Goal: Task Accomplishment & Management: Use online tool/utility

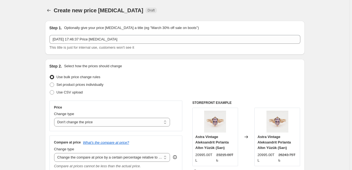
select select "no_change"
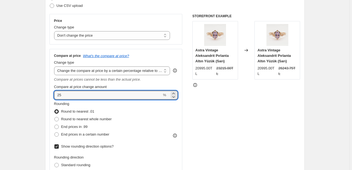
scroll to position [66, 0]
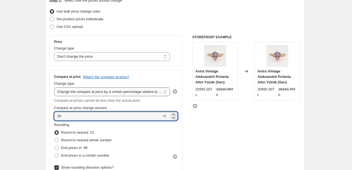
click at [134, 92] on select "Change the compare at price to the current price (sale) Change the compare at p…" at bounding box center [112, 91] width 116 height 9
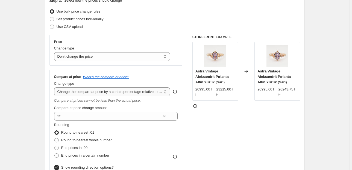
select select "percentage"
click at [55, 87] on select "Change the compare at price to the current price (sale) Change the compare at p…" at bounding box center [112, 91] width 116 height 9
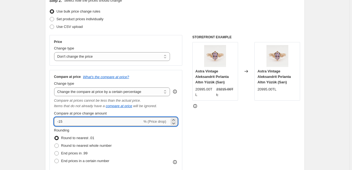
click at [114, 123] on input "-15" at bounding box center [98, 121] width 88 height 9
click at [114, 122] on input "-15" at bounding box center [98, 121] width 88 height 9
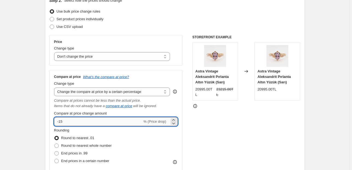
click at [114, 123] on input "-15" at bounding box center [98, 121] width 88 height 9
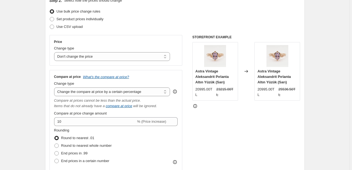
click at [232, 131] on div "STOREFRONT EXAMPLE Astra Vintage Aleksandrit Pırlanta Altın Yüzük (Sarı) 20995.…" at bounding box center [246, 125] width 108 height 180
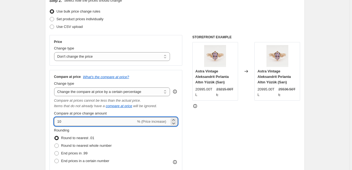
drag, startPoint x: 111, startPoint y: 120, endPoint x: 67, endPoint y: 122, distance: 44.3
click at [67, 122] on input "10" at bounding box center [95, 121] width 82 height 9
click at [78, 121] on input "10" at bounding box center [95, 121] width 82 height 9
drag, startPoint x: 51, startPoint y: 120, endPoint x: 61, endPoint y: 121, distance: 10.5
click at [50, 119] on div "Compare at price What's the compare at price? Change type Change the compare at…" at bounding box center [115, 142] width 133 height 145
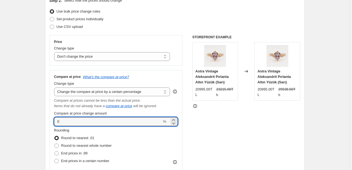
click at [231, 131] on div "STOREFRONT EXAMPLE Astra Vintage Aleksandrit Pırlanta Altın Yüzük (Sarı) 20995.…" at bounding box center [246, 125] width 108 height 180
click at [110, 123] on input "0" at bounding box center [108, 121] width 108 height 9
type input "10"
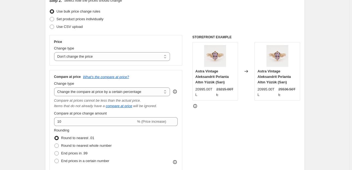
click at [233, 128] on div "STOREFRONT EXAMPLE Astra Vintage Aleksandrit Pırlanta Altın Yüzük (Sarı) 20995.…" at bounding box center [246, 125] width 108 height 180
click at [143, 91] on select "Change the compare at price to the current price (sale) Change the compare at p…" at bounding box center [112, 91] width 116 height 9
select select "pp"
click at [55, 87] on select "Change the compare at price to the current price (sale) Change the compare at p…" at bounding box center [112, 91] width 116 height 9
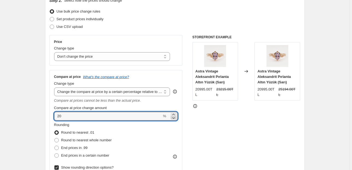
click at [174, 117] on icon at bounding box center [173, 117] width 5 height 5
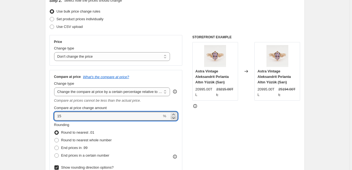
click at [174, 117] on icon at bounding box center [173, 117] width 5 height 5
click at [173, 118] on icon at bounding box center [173, 117] width 5 height 5
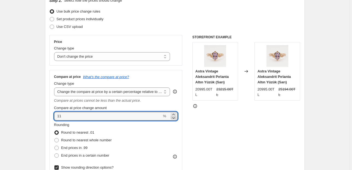
type input "10"
click at [196, 130] on div "STOREFRONT EXAMPLE Astra Vintage Aleksandrit Pırlanta Altın Yüzük (Sarı) 20995.…" at bounding box center [246, 122] width 108 height 175
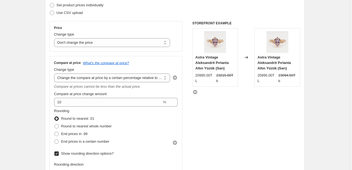
scroll to position [87, 0]
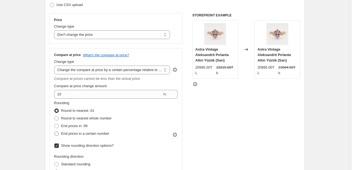
click at [92, 133] on span "End prices in a certain number" at bounding box center [85, 133] width 48 height 4
click at [55, 132] on input "End prices in a certain number" at bounding box center [54, 131] width 0 height 0
radio input "true"
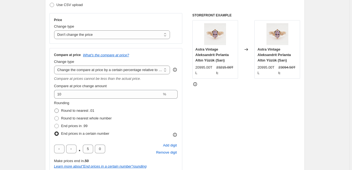
click at [81, 111] on span "Round to nearest .01" at bounding box center [77, 110] width 33 height 4
click at [55, 109] on input "Round to nearest .01" at bounding box center [54, 108] width 0 height 0
radio input "true"
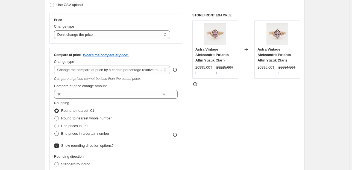
click at [79, 135] on span "End prices in a certain number" at bounding box center [85, 133] width 48 height 4
click at [55, 132] on input "End prices in a certain number" at bounding box center [54, 131] width 0 height 0
radio input "true"
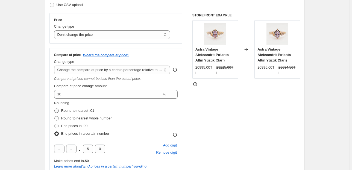
click at [86, 112] on span "Round to nearest .01" at bounding box center [77, 110] width 33 height 4
click at [55, 109] on input "Round to nearest .01" at bounding box center [54, 108] width 0 height 0
radio input "true"
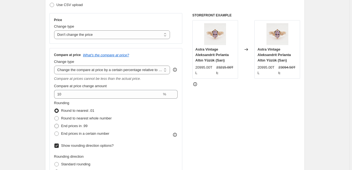
click at [71, 126] on span "End prices in .99" at bounding box center [74, 126] width 26 height 4
click at [55, 124] on input "End prices in .99" at bounding box center [54, 124] width 0 height 0
radio input "true"
click at [78, 111] on span "Round to nearest .01" at bounding box center [77, 110] width 33 height 4
click at [55, 109] on input "Round to nearest .01" at bounding box center [54, 108] width 0 height 0
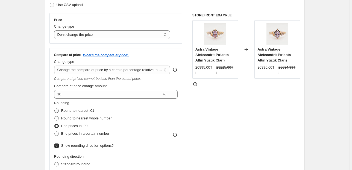
radio input "true"
click at [82, 118] on span "Round to nearest whole number" at bounding box center [86, 118] width 51 height 4
click at [55, 116] on input "Round to nearest whole number" at bounding box center [54, 116] width 0 height 0
radio input "true"
click at [85, 124] on span "End prices in .99" at bounding box center [74, 126] width 26 height 4
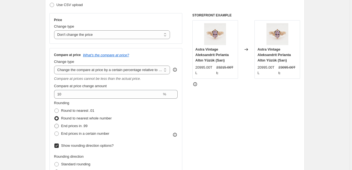
click at [55, 124] on input "End prices in .99" at bounding box center [54, 124] width 0 height 0
radio input "true"
click at [85, 119] on span "Round to nearest whole number" at bounding box center [86, 118] width 51 height 4
click at [55, 116] on input "Round to nearest whole number" at bounding box center [54, 116] width 0 height 0
radio input "true"
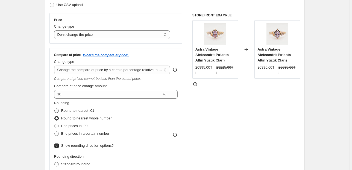
click at [83, 111] on span "Round to nearest .01" at bounding box center [77, 110] width 33 height 4
click at [55, 109] on input "Round to nearest .01" at bounding box center [54, 108] width 0 height 0
radio input "true"
click at [83, 116] on span "Round to nearest whole number" at bounding box center [86, 118] width 51 height 4
click at [55, 116] on input "Round to nearest whole number" at bounding box center [54, 116] width 0 height 0
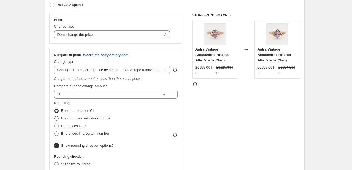
radio input "true"
click at [83, 110] on span "Round to nearest .01" at bounding box center [77, 110] width 33 height 4
click at [55, 109] on input "Round to nearest .01" at bounding box center [54, 108] width 0 height 0
radio input "true"
click at [87, 116] on span "Round to nearest whole number" at bounding box center [86, 118] width 51 height 4
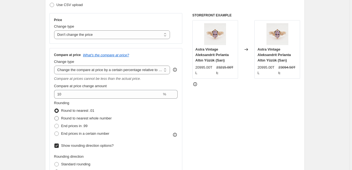
click at [55, 116] on input "Round to nearest whole number" at bounding box center [54, 116] width 0 height 0
radio input "true"
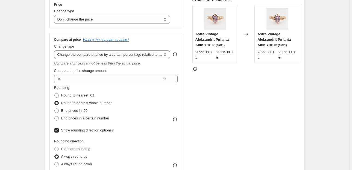
scroll to position [109, 0]
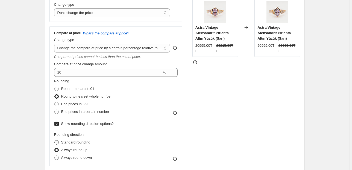
click at [78, 142] on span "Standard rounding" at bounding box center [75, 142] width 29 height 4
click at [55, 140] on input "Standard rounding" at bounding box center [54, 140] width 0 height 0
radio input "true"
click at [79, 104] on span "End prices in .99" at bounding box center [74, 104] width 26 height 4
click at [55, 102] on input "End prices in .99" at bounding box center [54, 102] width 0 height 0
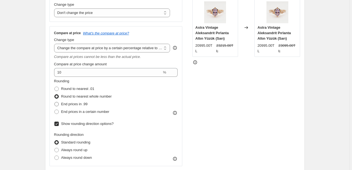
radio input "true"
click at [82, 93] on label "Round to nearest .01" at bounding box center [74, 89] width 40 height 8
click at [55, 87] on input "Round to nearest .01" at bounding box center [54, 87] width 0 height 0
radio input "true"
click at [81, 98] on span "Round to nearest whole number" at bounding box center [86, 96] width 51 height 4
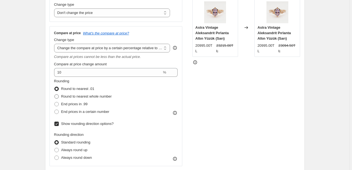
click at [55, 95] on input "Round to nearest whole number" at bounding box center [54, 94] width 0 height 0
radio input "true"
click at [77, 149] on span "Always round up" at bounding box center [74, 150] width 26 height 4
click at [55, 148] on input "Always round up" at bounding box center [54, 148] width 0 height 0
radio input "true"
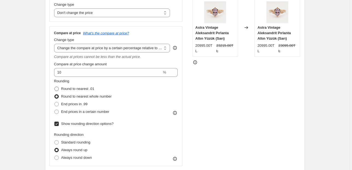
click at [76, 89] on span "Round to nearest .01" at bounding box center [77, 89] width 33 height 4
click at [55, 87] on input "Round to nearest .01" at bounding box center [54, 87] width 0 height 0
radio input "true"
drag, startPoint x: 230, startPoint y: 116, endPoint x: 218, endPoint y: 116, distance: 11.5
click at [229, 116] on div "STOREFRONT EXAMPLE Astra Vintage Aleksandrit Pırlanta Altın Yüzük (Sarı) 20995.…" at bounding box center [246, 78] width 108 height 175
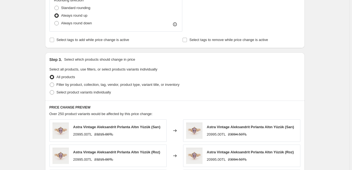
scroll to position [242, 0]
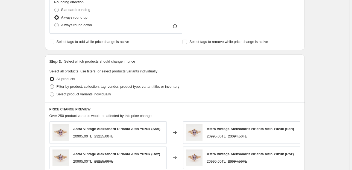
click at [78, 86] on span "Filter by product, collection, tag, vendor, product type, variant title, or inv…" at bounding box center [118, 86] width 123 height 4
click at [50, 85] on input "Filter by product, collection, tag, vendor, product type, variant title, or inv…" at bounding box center [50, 84] width 0 height 0
radio input "true"
select select "collection"
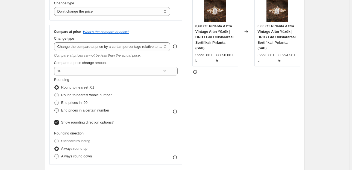
scroll to position [132, 0]
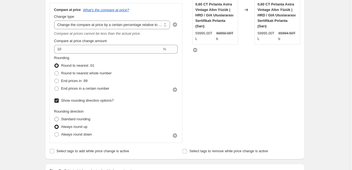
click at [84, 119] on span "Standard rounding" at bounding box center [75, 119] width 29 height 4
click at [55, 117] on input "Standard rounding" at bounding box center [54, 117] width 0 height 0
radio input "true"
click at [76, 88] on span "End prices in a certain number" at bounding box center [85, 88] width 48 height 4
click at [55, 87] on input "End prices in a certain number" at bounding box center [54, 86] width 0 height 0
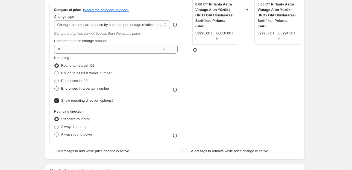
radio input "true"
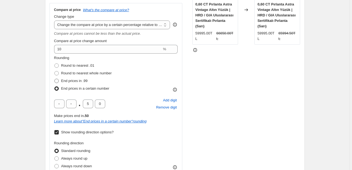
click at [83, 81] on span "End prices in .99" at bounding box center [74, 81] width 26 height 4
click at [55, 79] on input "End prices in .99" at bounding box center [54, 79] width 0 height 0
radio input "true"
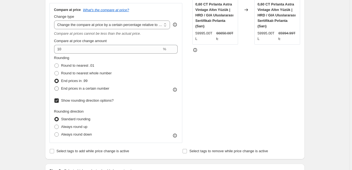
click at [106, 87] on span "End prices in a certain number" at bounding box center [85, 88] width 48 height 4
click at [55, 87] on input "End prices in a certain number" at bounding box center [54, 86] width 0 height 0
radio input "true"
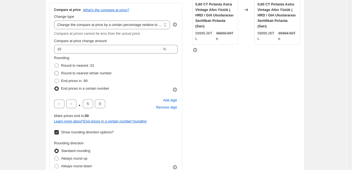
click at [79, 72] on span "Round to nearest whole number" at bounding box center [86, 73] width 51 height 4
click at [55, 71] on input "Round to nearest whole number" at bounding box center [54, 71] width 0 height 0
radio input "true"
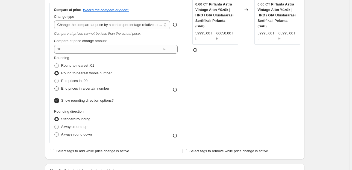
click at [91, 89] on span "End prices in a certain number" at bounding box center [85, 88] width 48 height 4
click at [55, 87] on input "End prices in a certain number" at bounding box center [54, 86] width 0 height 0
radio input "true"
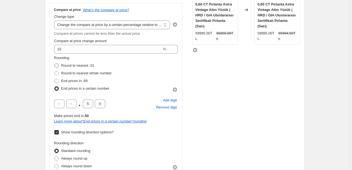
click at [82, 64] on span "Round to nearest .01" at bounding box center [77, 65] width 33 height 4
click at [55, 64] on input "Round to nearest .01" at bounding box center [54, 63] width 0 height 0
radio input "true"
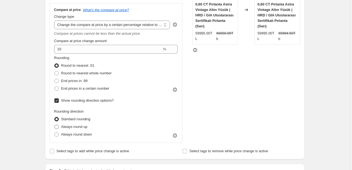
click at [80, 127] on span "Always round up" at bounding box center [74, 127] width 26 height 4
click at [55, 125] on input "Always round up" at bounding box center [54, 125] width 0 height 0
radio input "true"
click at [85, 135] on span "Always round down" at bounding box center [76, 134] width 31 height 4
click at [55, 132] on input "Always round down" at bounding box center [54, 132] width 0 height 0
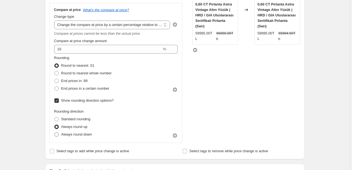
radio input "true"
click at [75, 119] on span "Standard rounding" at bounding box center [75, 119] width 29 height 4
click at [55, 117] on input "Standard rounding" at bounding box center [54, 117] width 0 height 0
radio input "true"
click at [81, 128] on span "Always round up" at bounding box center [74, 127] width 26 height 4
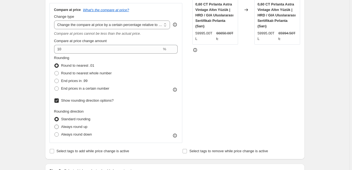
click at [55, 125] on input "Always round up" at bounding box center [54, 125] width 0 height 0
radio input "true"
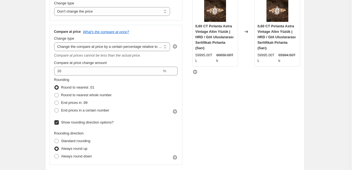
scroll to position [89, 0]
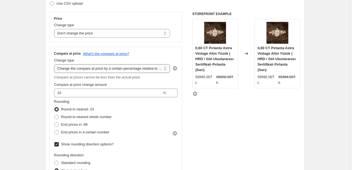
click at [123, 68] on select "Change the compare at price to the current price (sale) Change the compare at p…" at bounding box center [112, 68] width 116 height 9
select select "percentage"
click at [55, 64] on select "Change the compare at price to the current price (sale) Change the compare at p…" at bounding box center [112, 68] width 116 height 9
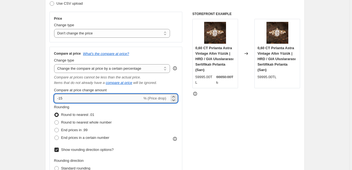
click at [105, 98] on input "-15" at bounding box center [98, 98] width 88 height 9
type input "10"
click at [206, 131] on div "STOREFRONT EXAMPLE 0,60 CT Pırlanta Astra Vintage Altın Yüzük | HRD / GIA Ulusl…" at bounding box center [246, 102] width 108 height 180
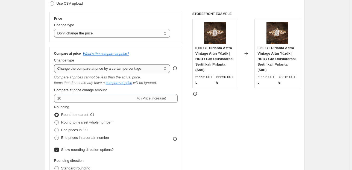
click at [94, 67] on select "Change the compare at price to the current price (sale) Change the compare at p…" at bounding box center [112, 68] width 116 height 9
select select "pp"
click at [55, 64] on select "Change the compare at price to the current price (sale) Change the compare at p…" at bounding box center [112, 68] width 116 height 9
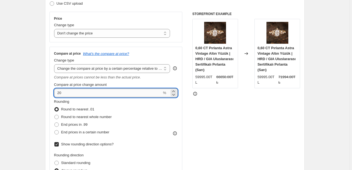
click at [125, 93] on input "20" at bounding box center [108, 92] width 108 height 9
click at [125, 92] on input "20" at bounding box center [108, 92] width 108 height 9
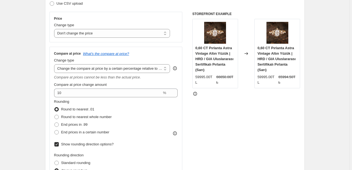
click at [222, 109] on div "STOREFRONT EXAMPLE 0,60 CT Pırlanta Astra Vintage Altın Yüzük | HRD / GIA Ulusl…" at bounding box center [246, 99] width 108 height 175
drag, startPoint x: 278, startPoint y: 76, endPoint x: 296, endPoint y: 76, distance: 17.5
click at [296, 76] on strike "65994.50TL" at bounding box center [287, 79] width 19 height 11
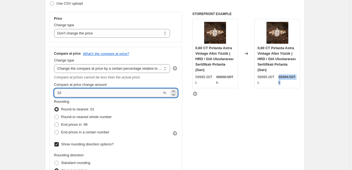
click at [85, 92] on input "10" at bounding box center [108, 92] width 108 height 9
click at [86, 92] on input "10" at bounding box center [108, 92] width 108 height 9
click at [87, 92] on input "10" at bounding box center [108, 92] width 108 height 9
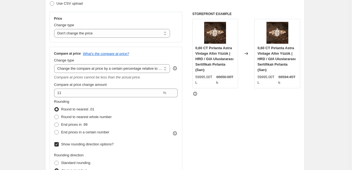
click at [220, 128] on div "STOREFRONT EXAMPLE 0,60 CT Pırlanta Astra Vintage Altın Yüzük | HRD / GIA Ulusl…" at bounding box center [246, 99] width 108 height 175
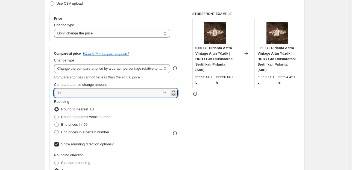
click at [175, 94] on icon at bounding box center [173, 95] width 3 height 2
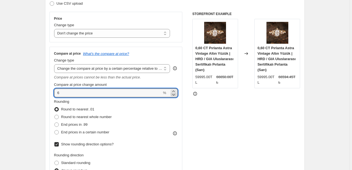
click at [175, 94] on icon at bounding box center [173, 95] width 3 height 2
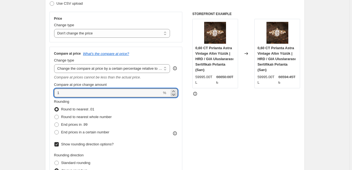
click at [175, 94] on icon at bounding box center [173, 95] width 3 height 2
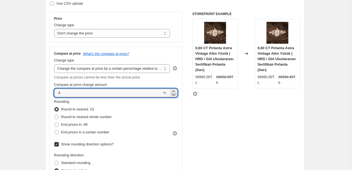
click at [175, 94] on icon at bounding box center [173, 95] width 3 height 2
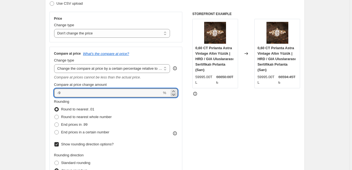
click at [175, 94] on icon at bounding box center [173, 95] width 3 height 2
type input "-10"
click at [231, 109] on div "STOREFRONT EXAMPLE 0,60 CT Pırlanta Astra Vintage Altın Yüzük | HRD / GIA Ulusl…" at bounding box center [246, 99] width 108 height 175
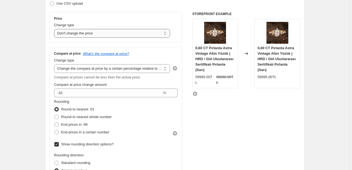
click at [112, 32] on select "Change the price to a certain amount Change the price by a certain amount Chang…" at bounding box center [112, 33] width 116 height 9
click at [55, 29] on select "Change the price to a certain amount Change the price by a certain amount Chang…" at bounding box center [112, 33] width 116 height 9
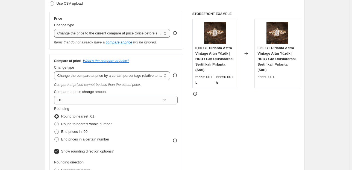
click at [151, 34] on select "Change the price to a certain amount Change the price by a certain amount Chang…" at bounding box center [112, 33] width 116 height 9
select select "percentage"
click at [55, 29] on select "Change the price to a certain amount Change the price by a certain amount Chang…" at bounding box center [112, 33] width 116 height 9
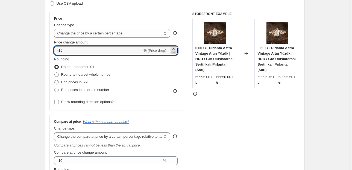
click at [175, 52] on icon at bounding box center [173, 51] width 5 height 5
click at [173, 48] on icon at bounding box center [173, 48] width 5 height 5
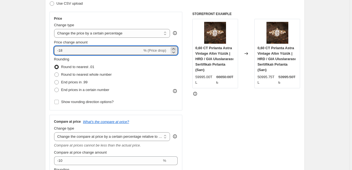
click at [173, 48] on icon at bounding box center [173, 48] width 5 height 5
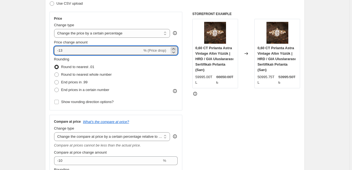
click at [173, 48] on icon at bounding box center [173, 48] width 5 height 5
type input "-10"
click at [174, 69] on div "Rounding Round to nearest .01 Round to nearest whole number End prices in .99 E…" at bounding box center [116, 75] width 124 height 37
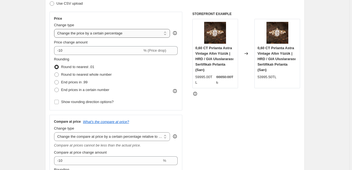
click at [155, 32] on select "Change the price to a certain amount Change the price by a certain amount Chang…" at bounding box center [112, 33] width 116 height 9
click at [55, 29] on select "Change the price to a certain amount Change the price by a certain amount Chang…" at bounding box center [112, 33] width 116 height 9
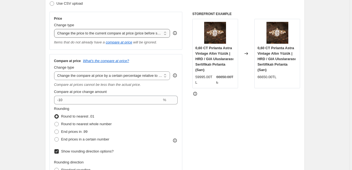
click at [146, 31] on select "Change the price to a certain amount Change the price by a certain amount Chang…" at bounding box center [112, 33] width 116 height 9
click at [55, 29] on select "Change the price to a certain amount Change the price by a certain amount Chang…" at bounding box center [112, 33] width 116 height 9
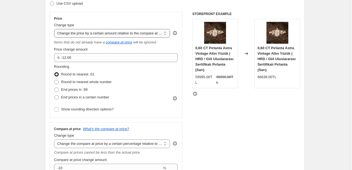
click at [127, 32] on select "Change the price to a certain amount Change the price by a certain amount Chang…" at bounding box center [112, 33] width 116 height 9
select select "pcap"
click at [55, 29] on select "Change the price to a certain amount Change the price by a certain amount Chang…" at bounding box center [112, 33] width 116 height 9
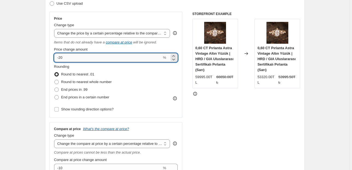
click at [113, 58] on input "-20" at bounding box center [108, 57] width 108 height 9
click at [175, 59] on icon at bounding box center [173, 60] width 3 height 2
click at [175, 60] on icon at bounding box center [173, 60] width 3 height 2
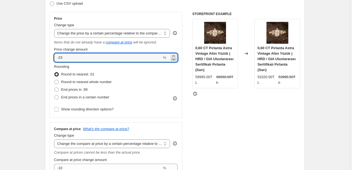
click at [175, 60] on icon at bounding box center [173, 60] width 3 height 2
click at [174, 56] on icon at bounding box center [173, 55] width 2 height 1
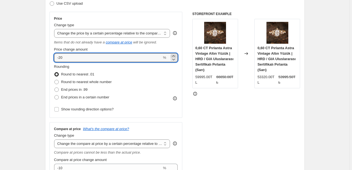
click at [174, 56] on icon at bounding box center [173, 55] width 2 height 1
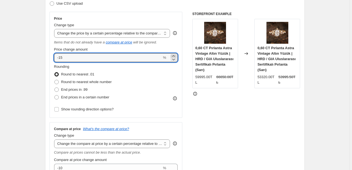
click at [174, 56] on icon at bounding box center [173, 55] width 2 height 1
click at [174, 55] on icon at bounding box center [173, 55] width 5 height 5
click at [173, 55] on icon at bounding box center [173, 55] width 5 height 5
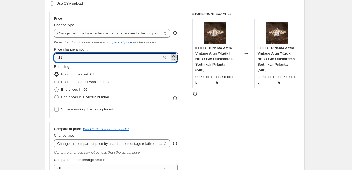
type input "-10"
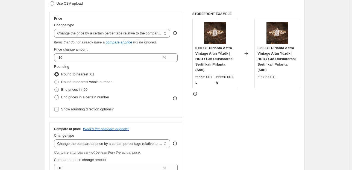
click at [168, 73] on div "Rounding Round to nearest .01 Round to nearest whole number End prices in .99 E…" at bounding box center [116, 82] width 124 height 37
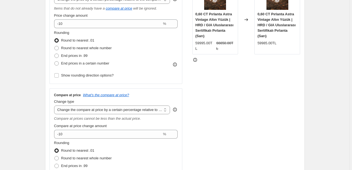
scroll to position [132, 0]
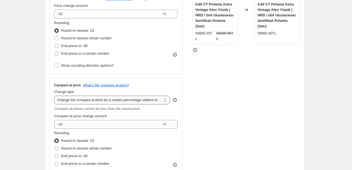
click at [141, 103] on select "Change the compare at price to the current price (sale) Change the compare at p…" at bounding box center [112, 100] width 116 height 9
select select "no_change"
click at [55, 96] on select "Change the compare at price to the current price (sale) Change the compare at p…" at bounding box center [112, 100] width 116 height 9
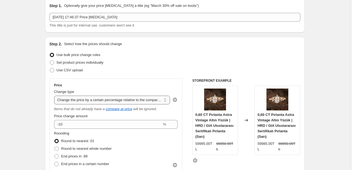
scroll to position [23, 0]
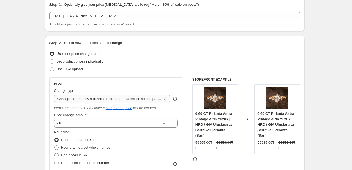
click at [110, 97] on select "Change the price to a certain amount Change the price by a certain amount Chang…" at bounding box center [112, 99] width 116 height 9
click at [172, 61] on div "Set product prices individually" at bounding box center [174, 62] width 251 height 8
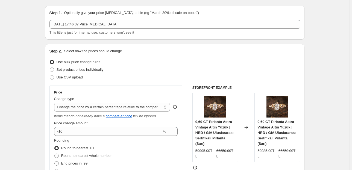
scroll to position [22, 0]
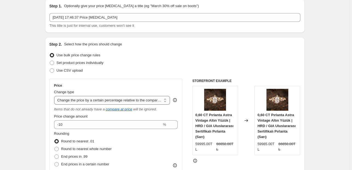
click at [125, 101] on select "Change the price to a certain amount Change the price by a certain amount Chang…" at bounding box center [112, 100] width 116 height 9
select select "by"
click at [55, 96] on select "Change the price to a certain amount Change the price by a certain amount Chang…" at bounding box center [112, 100] width 116 height 9
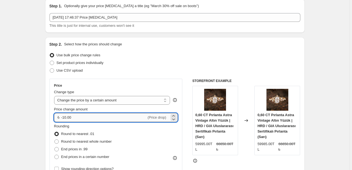
click at [85, 117] on input "-10.00" at bounding box center [103, 117] width 85 height 9
click at [85, 118] on input "-10.00" at bounding box center [103, 117] width 85 height 9
click at [84, 118] on input "-10.00" at bounding box center [103, 117] width 85 height 9
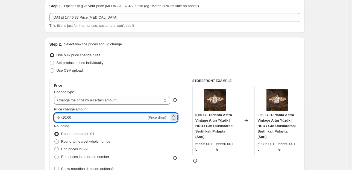
click at [84, 118] on input "-10.00" at bounding box center [103, 117] width 85 height 9
type input "2000.00"
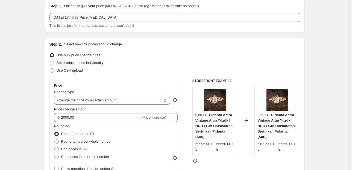
click at [157, 70] on div "Use CSV upload" at bounding box center [174, 71] width 251 height 8
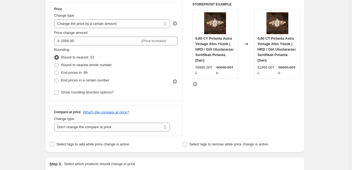
scroll to position [109, 0]
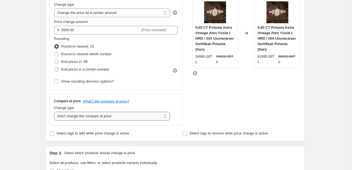
click at [101, 117] on select "Change the compare at price to the current price (sale) Change the compare at p…" at bounding box center [112, 116] width 116 height 9
select select "pp"
click at [55, 112] on select "Change the compare at price to the current price (sale) Change the compare at p…" at bounding box center [112, 116] width 116 height 9
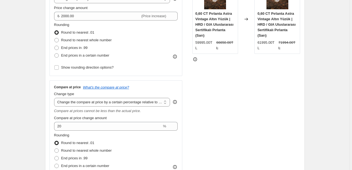
scroll to position [131, 0]
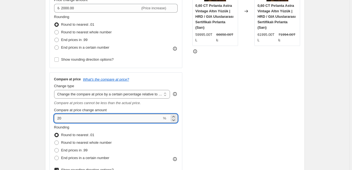
click at [132, 117] on input "20" at bounding box center [108, 118] width 108 height 9
click at [241, 107] on div "STOREFRONT EXAMPLE 0,60 CT Pırlanta Astra Vintage Altın Yüzük | HRD / GIA Ulusl…" at bounding box center [246, 90] width 108 height 243
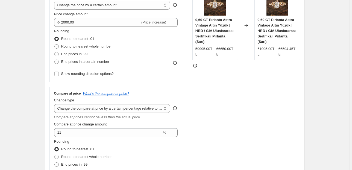
scroll to position [109, 0]
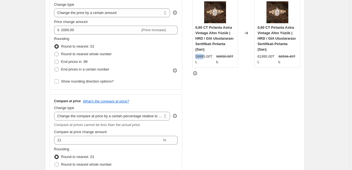
drag, startPoint x: 203, startPoint y: 56, endPoint x: 194, endPoint y: 57, distance: 9.1
click at [194, 57] on div "0,60 CT Pırlanta Astra Vintage Altın Yüzük | HRD / GIA Uluslararası Sertifikalı…" at bounding box center [215, 32] width 46 height 69
click at [229, 98] on div "STOREFRONT EXAMPLE 0,60 CT Pırlanta Astra Vintage Altın Yüzük | HRD / GIA Ulusl…" at bounding box center [246, 112] width 108 height 243
drag, startPoint x: 201, startPoint y: 57, endPoint x: 203, endPoint y: 61, distance: 4.4
click at [196, 56] on div "0,60 CT Pırlanta Astra Vintage Altın Yüzük | HRD / GIA Uluslararası Sertifikalı…" at bounding box center [215, 32] width 46 height 69
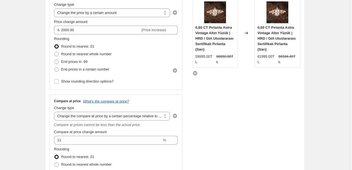
click at [230, 91] on div "STOREFRONT EXAMPLE 0,60 CT Pırlanta Astra Vintage Altın Yüzük | HRD / GIA Ulusl…" at bounding box center [246, 112] width 108 height 243
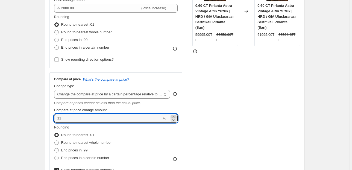
click at [174, 117] on icon at bounding box center [173, 116] width 5 height 5
type input "14"
click at [270, 86] on div "STOREFRONT EXAMPLE 0,60 CT Pırlanta Astra Vintage Altın Yüzük | HRD / GIA Ulusl…" at bounding box center [246, 90] width 108 height 243
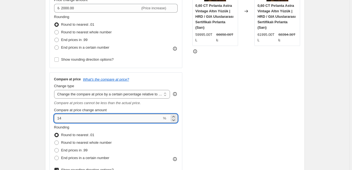
click at [61, 117] on input "14" at bounding box center [108, 118] width 108 height 9
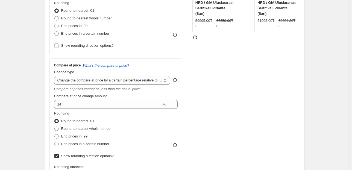
scroll to position [153, 0]
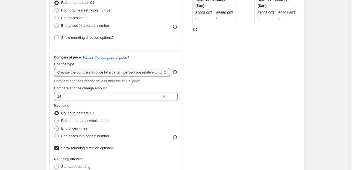
click at [118, 73] on select "Change the compare at price to the current price (sale) Change the compare at p…" at bounding box center [112, 72] width 116 height 9
click at [240, 106] on div "STOREFRONT EXAMPLE 0,60 CT Pırlanta Astra Vintage Altın Yüzük | HRD / GIA Ulusl…" at bounding box center [246, 69] width 108 height 243
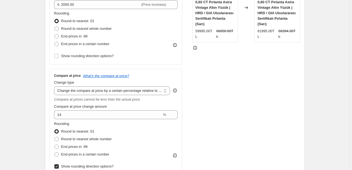
scroll to position [109, 0]
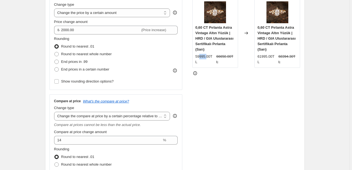
drag, startPoint x: 208, startPoint y: 57, endPoint x: 199, endPoint y: 55, distance: 8.7
click at [199, 55] on div "59995.00TL" at bounding box center [204, 59] width 19 height 11
click at [230, 84] on div "STOREFRONT EXAMPLE 0,60 CT Pırlanta Astra Vintage Altın Yüzük | HRD / GIA Ulusl…" at bounding box center [246, 112] width 108 height 243
click at [284, 57] on strike "68394.30TL" at bounding box center [287, 59] width 19 height 11
click at [276, 87] on div "STOREFRONT EXAMPLE 0,60 CT Pırlanta Astra Vintage Altın Yüzük | HRD / GIA Ulusl…" at bounding box center [246, 112] width 108 height 243
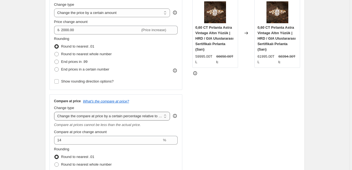
click at [97, 117] on select "Change the compare at price to the current price (sale) Change the compare at p…" at bounding box center [112, 116] width 116 height 9
click at [239, 119] on div "STOREFRONT EXAMPLE 0,60 CT Pırlanta Astra Vintage Altın Yüzük | HRD / GIA Ulusl…" at bounding box center [246, 112] width 108 height 243
click at [95, 14] on select "Change the price to a certain amount Change the price by a certain amount Chang…" at bounding box center [112, 12] width 116 height 9
click at [62, 101] on h3 "Compare at price" at bounding box center [67, 101] width 27 height 4
click at [107, 115] on select "Change the compare at price to the current price (sale) Change the compare at p…" at bounding box center [112, 116] width 116 height 9
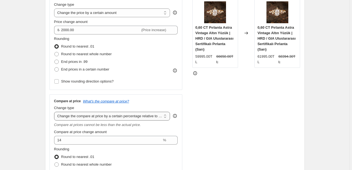
select select "to"
click at [55, 112] on select "Change the compare at price to the current price (sale) Change the compare at p…" at bounding box center [112, 116] width 116 height 9
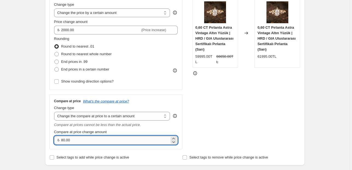
click at [123, 140] on input "80.00" at bounding box center [115, 140] width 108 height 9
click at [65, 141] on input "20000" at bounding box center [115, 140] width 108 height 9
drag, startPoint x: 65, startPoint y: 140, endPoint x: 71, endPoint y: 140, distance: 6.0
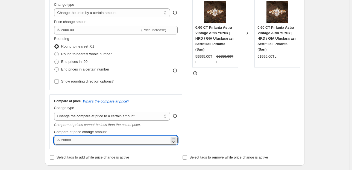
click at [71, 140] on input "20000" at bounding box center [115, 140] width 108 height 9
type input "20000.00"
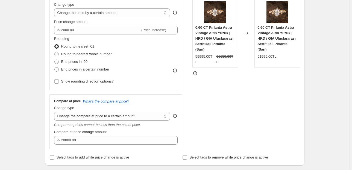
click at [231, 136] on div "STOREFRONT EXAMPLE 0,60 CT Pırlanta Astra Vintage Altın Yüzük | HRD / GIA Ulusl…" at bounding box center [246, 70] width 108 height 158
click at [208, 131] on div "STOREFRONT EXAMPLE 0,60 CT Pırlanta Astra Vintage Altın Yüzük | HRD / GIA Ulusl…" at bounding box center [246, 70] width 108 height 158
click at [79, 117] on select "Change the compare at price to the current price (sale) Change the compare at p…" at bounding box center [112, 116] width 116 height 9
click at [55, 112] on select "Change the compare at price to the current price (sale) Change the compare at p…" at bounding box center [112, 116] width 116 height 9
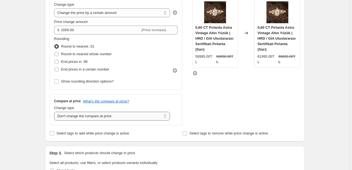
click at [92, 118] on select "Change the compare at price to the current price (sale) Change the compare at p…" at bounding box center [112, 116] width 116 height 9
select select "bp"
click at [55, 112] on select "Change the compare at price to the current price (sale) Change the compare at p…" at bounding box center [112, 116] width 116 height 9
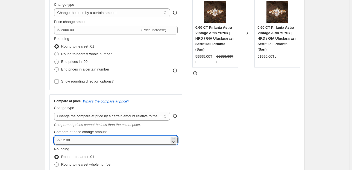
click at [86, 139] on input "12.00" at bounding box center [115, 140] width 108 height 9
click at [113, 141] on input "12.00" at bounding box center [115, 140] width 108 height 9
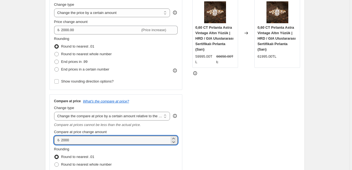
type input "2000.00"
click at [267, 114] on div "STOREFRONT EXAMPLE 0,60 CT Pırlanta Astra Vintage Altın Yüzük | HRD / GIA Ulusl…" at bounding box center [246, 112] width 108 height 243
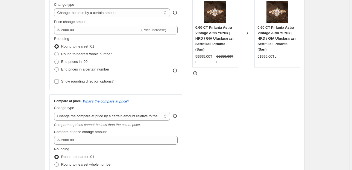
click at [248, 128] on div "STOREFRONT EXAMPLE 0,60 CT Pırlanta Astra Vintage Altın Yüzük | HRD / GIA Ulusl…" at bounding box center [246, 112] width 108 height 243
click at [68, 100] on h3 "Compare at price" at bounding box center [67, 101] width 27 height 4
click at [112, 117] on select "Change the compare at price to the current price (sale) Change the compare at p…" at bounding box center [112, 116] width 116 height 9
select select "to"
click at [55, 112] on select "Change the compare at price to the current price (sale) Change the compare at p…" at bounding box center [112, 116] width 116 height 9
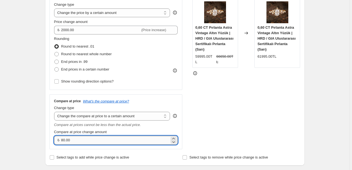
click at [99, 138] on input "80.00" at bounding box center [115, 140] width 108 height 9
type input "2000.00"
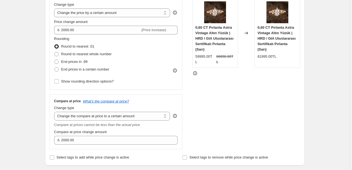
click at [214, 115] on div "STOREFRONT EXAMPLE 0,60 CT Pırlanta Astra Vintage Altın Yüzük | HRD / GIA Ulusl…" at bounding box center [246, 70] width 108 height 158
click at [92, 118] on select "Change the compare at price to the current price (sale) Change the compare at p…" at bounding box center [112, 116] width 116 height 9
click at [55, 112] on select "Change the compare at price to the current price (sale) Change the compare at p…" at bounding box center [112, 116] width 116 height 9
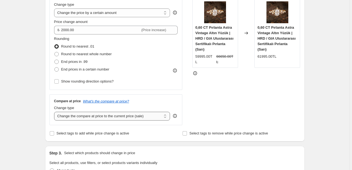
click at [113, 116] on select "Change the compare at price to the current price (sale) Change the compare at p…" at bounding box center [112, 116] width 116 height 9
select select "by"
click at [55, 112] on select "Change the compare at price to the current price (sale) Change the compare at p…" at bounding box center [112, 116] width 116 height 9
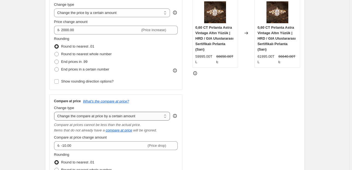
click at [120, 117] on select "Change the compare at price to the current price (sale) Change the compare at p…" at bounding box center [112, 116] width 116 height 9
click at [212, 126] on div "STOREFRONT EXAMPLE 0,60 CT Pırlanta Astra Vintage Altın Yüzük | HRD / GIA Ulusl…" at bounding box center [246, 115] width 108 height 248
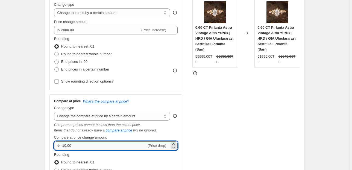
click at [93, 144] on input "-10.00" at bounding box center [103, 145] width 85 height 9
type input "2000.00"
click at [212, 129] on div "STOREFRONT EXAMPLE 0,60 CT Pırlanta Astra Vintage Altın Yüzük | HRD / GIA Ulusl…" at bounding box center [246, 115] width 108 height 248
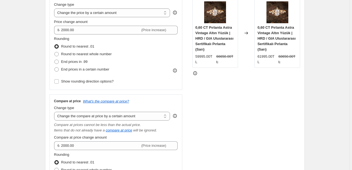
click at [222, 118] on div "STOREFRONT EXAMPLE 0,60 CT Pırlanta Astra Vintage Altın Yüzük | HRD / GIA Ulusl…" at bounding box center [246, 115] width 108 height 248
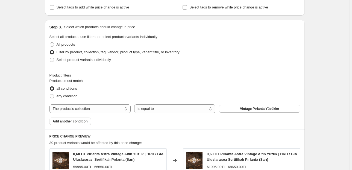
scroll to position [350, 0]
click at [60, 45] on span "All products" at bounding box center [66, 44] width 19 height 4
click at [50, 43] on input "All products" at bounding box center [50, 42] width 0 height 0
radio input "true"
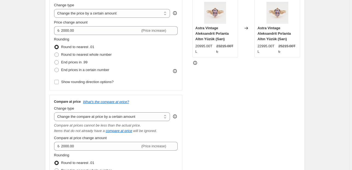
scroll to position [109, 0]
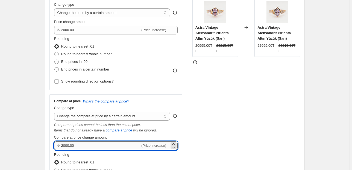
click at [88, 147] on input "2000.00" at bounding box center [100, 145] width 79 height 9
click at [89, 147] on input "2000.00" at bounding box center [100, 145] width 79 height 9
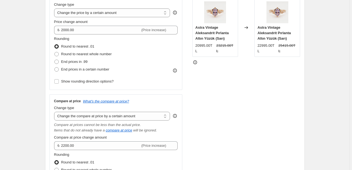
click at [215, 129] on div "STOREFRONT EXAMPLE Astra Vintage Aleksandrit Pırlanta Altın Yüzük (Sarı) 20995.…" at bounding box center [246, 115] width 108 height 248
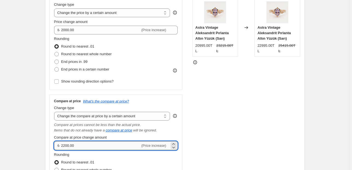
click at [64, 146] on input "2200.00" at bounding box center [100, 145] width 79 height 9
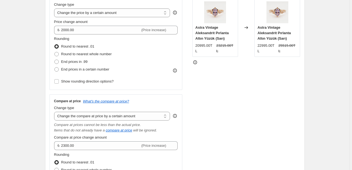
click at [221, 126] on div "STOREFRONT EXAMPLE Astra Vintage Aleksandrit Pırlanta Altın Yüzük (Sarı) 20995.…" at bounding box center [246, 115] width 108 height 248
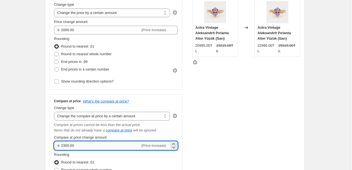
click at [65, 145] on input "2300.00" at bounding box center [100, 145] width 79 height 9
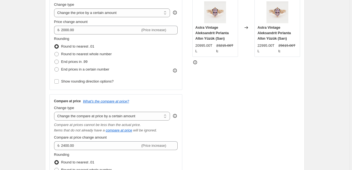
click at [249, 120] on div "STOREFRONT EXAMPLE Astra Vintage Aleksandrit Pırlanta Altın Yüzük (Sarı) 20995.…" at bounding box center [246, 115] width 108 height 248
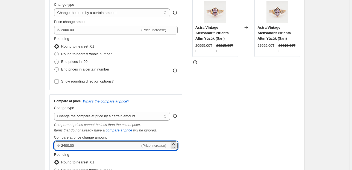
click at [96, 148] on input "2400.00" at bounding box center [100, 145] width 79 height 9
click at [237, 110] on div "STOREFRONT EXAMPLE Astra Vintage Aleksandrit Pırlanta Altın Yüzük (Sarı) 20995.…" at bounding box center [246, 115] width 108 height 248
click at [104, 146] on input "2554.00" at bounding box center [100, 145] width 79 height 9
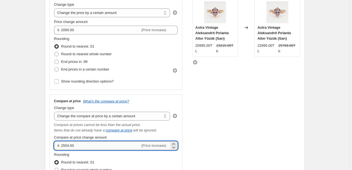
click at [104, 146] on input "2554.00" at bounding box center [100, 145] width 79 height 9
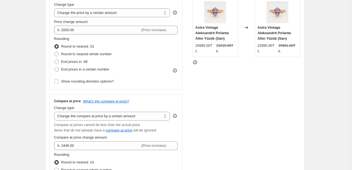
click at [250, 124] on div "STOREFRONT EXAMPLE Astra Vintage Aleksandrit Pırlanta Altın Yüzük (Sarı) 20995.…" at bounding box center [246, 115] width 108 height 248
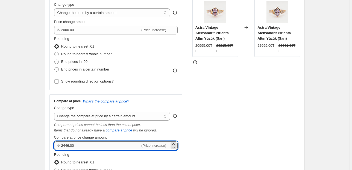
click at [106, 147] on input "2446.00" at bounding box center [100, 145] width 79 height 9
click at [88, 146] on input "2446.00" at bounding box center [100, 145] width 79 height 9
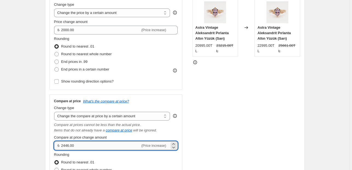
click at [88, 146] on input "2446.00" at bounding box center [100, 145] width 79 height 9
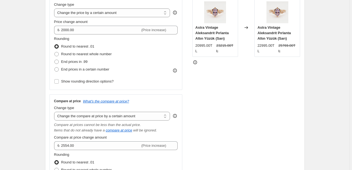
click at [250, 105] on div "STOREFRONT EXAMPLE Astra Vintage Aleksandrit Pırlanta Altın Yüzük (Sarı) 20995.…" at bounding box center [246, 115] width 108 height 248
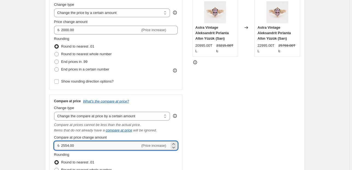
click at [88, 145] on input "2554.00" at bounding box center [100, 145] width 79 height 9
type input "2335.00"
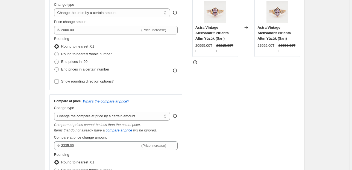
click at [212, 130] on div "STOREFRONT EXAMPLE Astra Vintage Aleksandrit Pırlanta Altın Yüzük (Sarı) 20995.…" at bounding box center [246, 115] width 108 height 248
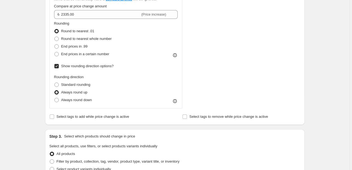
scroll to position [328, 0]
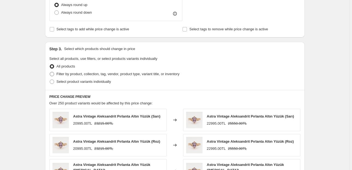
click at [75, 72] on span "Filter by product, collection, tag, vendor, product type, variant title, or inv…" at bounding box center [118, 74] width 123 height 4
click at [50, 72] on input "Filter by product, collection, tag, vendor, product type, variant title, or inv…" at bounding box center [50, 72] width 0 height 0
radio input "true"
select select "collection"
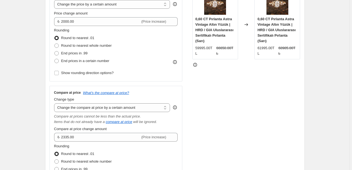
scroll to position [109, 0]
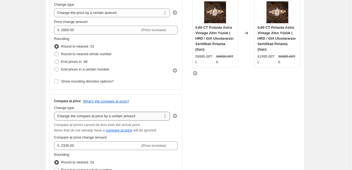
click at [108, 114] on select "Change the compare at price to the current price (sale) Change the compare at p…" at bounding box center [112, 116] width 116 height 9
click at [290, 121] on div "STOREFRONT EXAMPLE 0,60 CT Pırlanta Astra Vintage Altın Yüzük | HRD / GIA Ulusl…" at bounding box center [246, 115] width 108 height 248
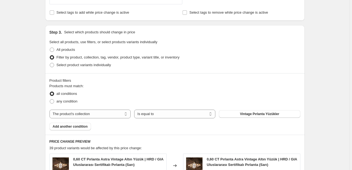
scroll to position [350, 0]
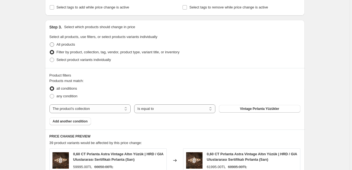
click at [67, 43] on span "All products" at bounding box center [66, 44] width 19 height 4
click at [50, 43] on input "All products" at bounding box center [50, 42] width 0 height 0
radio input "true"
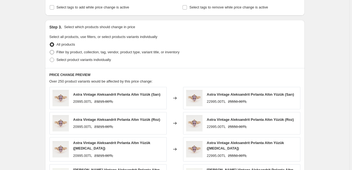
click at [67, 52] on span "Filter by product, collection, tag, vendor, product type, variant title, or inv…" at bounding box center [118, 52] width 123 height 4
click at [50, 50] on input "Filter by product, collection, tag, vendor, product type, variant title, or inv…" at bounding box center [50, 50] width 0 height 0
radio input "true"
select select "collection"
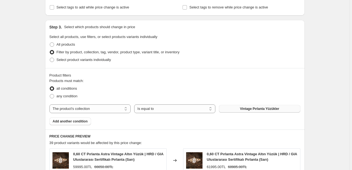
click at [241, 108] on button "Vintage Pırlanta Yüzükler" at bounding box center [259, 109] width 81 height 8
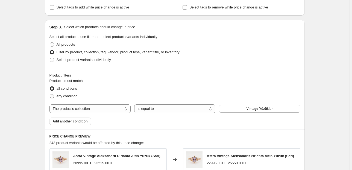
click at [67, 96] on span "any condition" at bounding box center [67, 96] width 21 height 4
click at [50, 94] on input "any condition" at bounding box center [50, 94] width 0 height 0
radio input "true"
click at [275, 110] on button "Vintage Yüzükler" at bounding box center [259, 109] width 81 height 8
click at [79, 58] on span "Select product variants individually" at bounding box center [84, 60] width 54 height 4
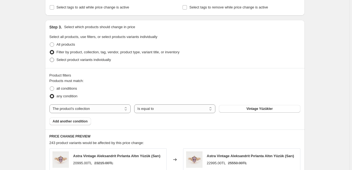
click at [50, 58] on input "Select product variants individually" at bounding box center [50, 58] width 0 height 0
radio input "true"
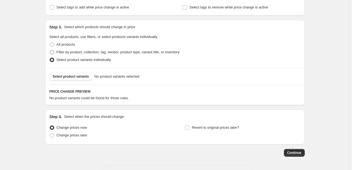
click at [76, 52] on span "Filter by product, collection, tag, vendor, product type, variant title, or inv…" at bounding box center [118, 52] width 123 height 4
click at [50, 50] on input "Filter by product, collection, tag, vendor, product type, variant title, or inv…" at bounding box center [50, 50] width 0 height 0
radio input "true"
select select "collection"
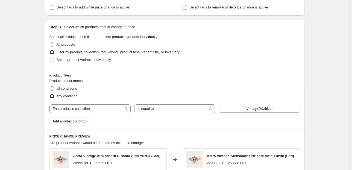
click at [68, 87] on span "all conditions" at bounding box center [67, 88] width 20 height 4
click at [50, 87] on input "all conditions" at bounding box center [50, 86] width 0 height 0
radio input "true"
click at [176, 110] on select "Is equal to Is not equal to" at bounding box center [174, 108] width 81 height 9
click at [169, 88] on div "all conditions" at bounding box center [174, 89] width 251 height 8
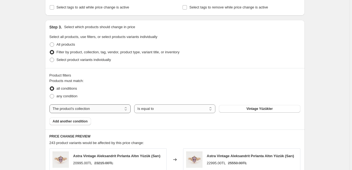
click at [105, 106] on select "The product The product's collection The product's tag The product's vendor The…" at bounding box center [89, 108] width 81 height 9
click at [131, 83] on fieldset "Products must match: all conditions any condition" at bounding box center [174, 89] width 251 height 22
click at [72, 121] on span "Add another condition" at bounding box center [70, 121] width 35 height 4
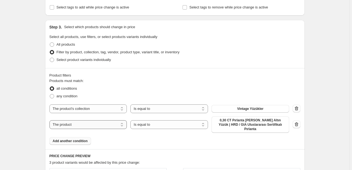
click at [104, 122] on select "The product The product's collection The product's tag The product's vendor The…" at bounding box center [88, 124] width 78 height 9
select select "collection"
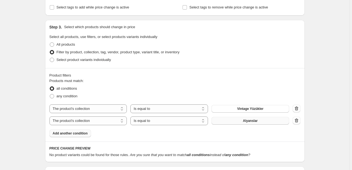
click at [250, 119] on span "Alyanslar" at bounding box center [250, 121] width 15 height 4
click at [75, 134] on span "Add another condition" at bounding box center [70, 133] width 35 height 4
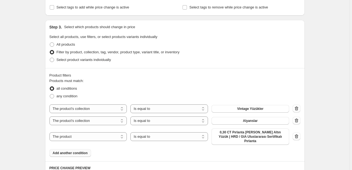
scroll to position [371, 0]
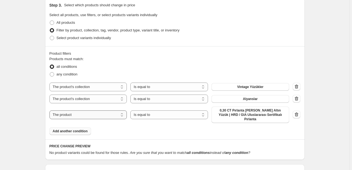
click at [79, 113] on select "The product The product's collection The product's tag The product's vendor The…" at bounding box center [88, 114] width 78 height 9
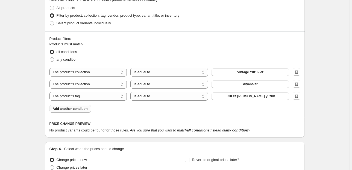
scroll to position [393, 0]
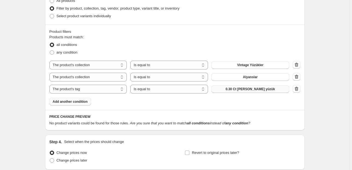
click at [257, 91] on button "0.30 Ct damla garnet yüzük" at bounding box center [250, 89] width 78 height 8
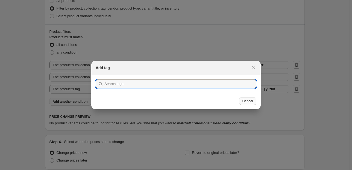
click at [252, 102] on span "Cancel" at bounding box center [247, 101] width 11 height 4
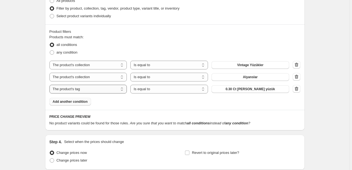
click at [99, 91] on select "The product The product's collection The product's tag The product's vendor The…" at bounding box center [88, 89] width 78 height 9
click at [231, 92] on button "Bracelet" at bounding box center [250, 89] width 78 height 8
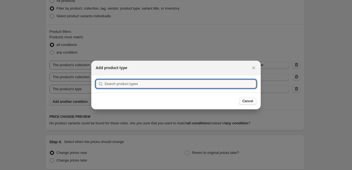
click at [244, 102] on span "Cancel" at bounding box center [247, 101] width 11 height 4
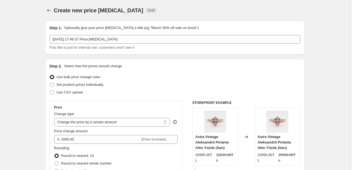
scroll to position [393, 0]
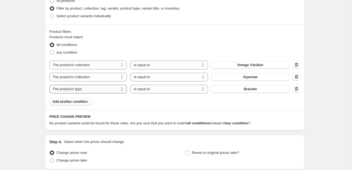
click at [101, 88] on select "The product The product's collection The product's tag The product's vendor The…" at bounding box center [88, 89] width 78 height 9
select select "collection"
click at [253, 90] on span "Alyanslar" at bounding box center [250, 89] width 15 height 4
click at [249, 89] on span "Alyanslar" at bounding box center [250, 89] width 15 height 4
click at [79, 102] on span "Add another condition" at bounding box center [70, 101] width 35 height 4
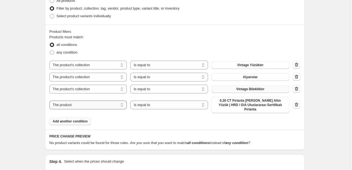
click at [85, 103] on select "The product The product's collection The product's tag The product's vendor The…" at bounding box center [88, 105] width 78 height 9
select select "collection"
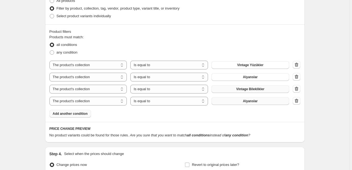
click at [254, 102] on span "Alyanslar" at bounding box center [250, 101] width 15 height 4
click at [81, 114] on span "Add another condition" at bounding box center [70, 113] width 35 height 4
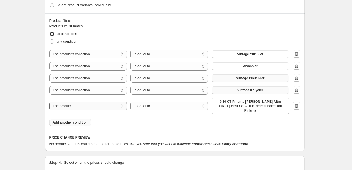
scroll to position [415, 0]
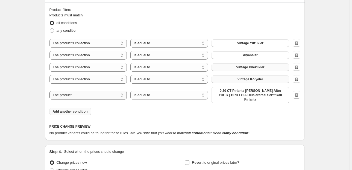
click at [65, 93] on select "The product The product's collection The product's tag The product's vendor The…" at bounding box center [88, 95] width 78 height 9
select select "collection"
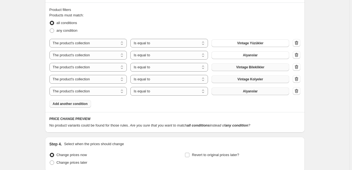
click at [252, 90] on span "Alyanslar" at bounding box center [250, 91] width 15 height 4
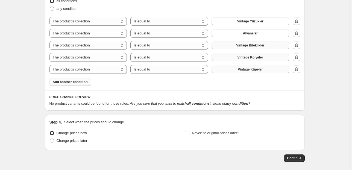
click at [64, 82] on span "Add another condition" at bounding box center [70, 82] width 35 height 4
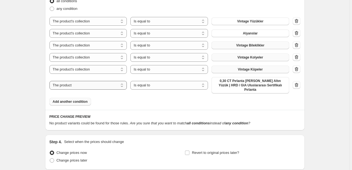
click at [84, 84] on select "The product The product's collection The product's tag The product's vendor The…" at bounding box center [88, 85] width 78 height 9
select select "collection"
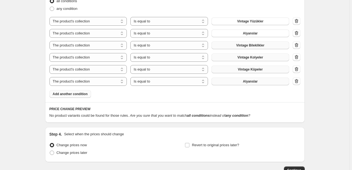
click at [260, 82] on button "Alyanslar" at bounding box center [250, 82] width 78 height 8
drag, startPoint x: 205, startPoint y: 115, endPoint x: 220, endPoint y: 114, distance: 15.1
click at [220, 114] on icon "Are you sure that you want to match all conditions instead of any condition ?" at bounding box center [190, 115] width 120 height 4
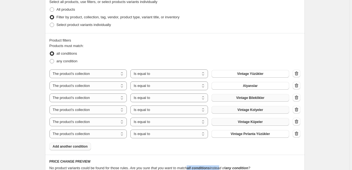
scroll to position [409, 0]
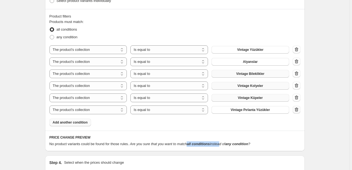
click at [296, 111] on icon "button" at bounding box center [296, 109] width 5 height 5
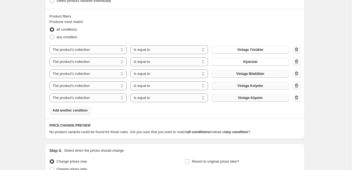
click at [80, 110] on span "Add another condition" at bounding box center [70, 110] width 35 height 4
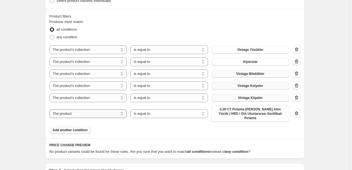
click at [89, 115] on select "The product The product's collection The product's tag The product's vendor The…" at bounding box center [88, 113] width 78 height 9
select select "collection"
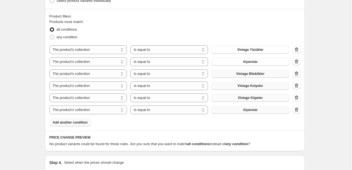
click at [247, 109] on span "Alyanslar" at bounding box center [250, 110] width 15 height 4
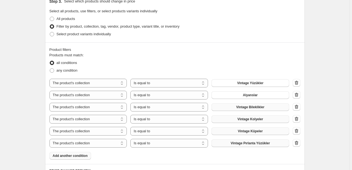
scroll to position [365, 0]
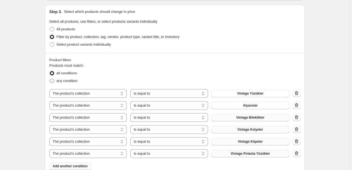
click at [69, 79] on span "any condition" at bounding box center [67, 81] width 21 height 4
click at [50, 79] on input "any condition" at bounding box center [50, 79] width 0 height 0
radio input "true"
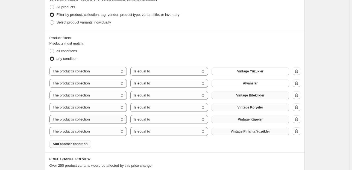
scroll to position [387, 0]
click at [252, 130] on span "Vintage Pırlanta Yüzükler" at bounding box center [250, 131] width 39 height 4
click at [257, 118] on span "Vintage Küpeler" at bounding box center [250, 119] width 25 height 4
click at [253, 132] on span "Özel Tasarım Ürünler" at bounding box center [250, 131] width 33 height 4
click at [180, 71] on select "Is equal to Is not equal to" at bounding box center [169, 71] width 78 height 9
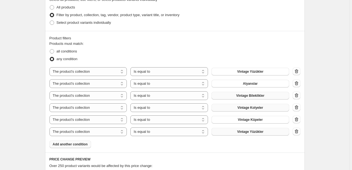
click at [191, 52] on div "all conditions" at bounding box center [174, 52] width 251 height 8
click at [298, 69] on icon "button" at bounding box center [296, 71] width 5 height 5
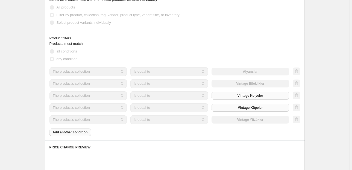
click at [298, 71] on div at bounding box center [297, 71] width 8 height 8
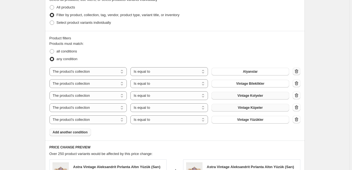
click at [298, 71] on icon "button" at bounding box center [296, 71] width 5 height 5
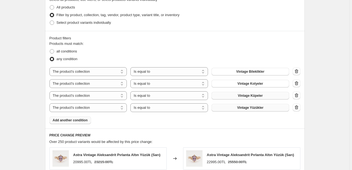
click at [297, 71] on icon "button" at bounding box center [296, 72] width 1 height 2
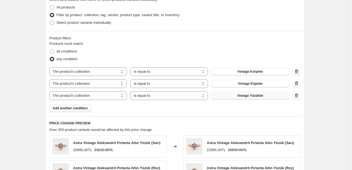
click at [297, 72] on icon "button" at bounding box center [296, 71] width 5 height 5
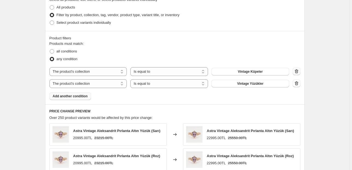
click at [297, 72] on icon "button" at bounding box center [296, 71] width 5 height 5
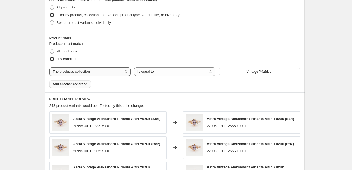
click at [87, 73] on select "The product The product's collection The product's tag The product's vendor The…" at bounding box center [89, 71] width 81 height 9
select select "product"
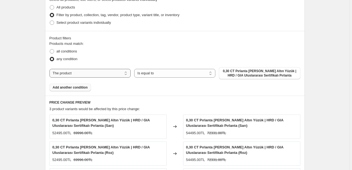
click at [108, 73] on select "The product The product's collection The product's tag The product's vendor The…" at bounding box center [89, 73] width 81 height 9
click at [113, 40] on div "Product filters" at bounding box center [174, 38] width 251 height 5
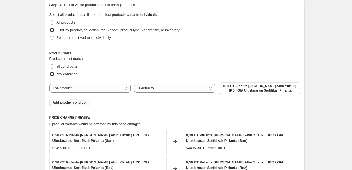
scroll to position [365, 0]
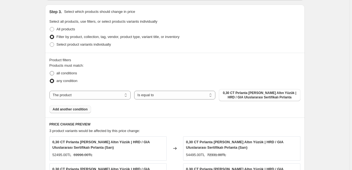
click at [69, 74] on span "all conditions" at bounding box center [67, 73] width 20 height 4
click at [50, 71] on input "all conditions" at bounding box center [50, 71] width 0 height 0
radio input "true"
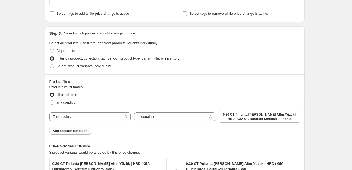
scroll to position [343, 0]
click at [67, 51] on span "All products" at bounding box center [66, 51] width 19 height 4
click at [50, 49] on input "All products" at bounding box center [50, 49] width 0 height 0
radio input "true"
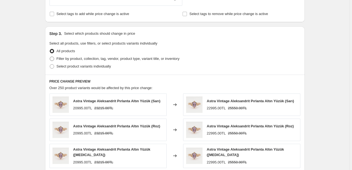
click at [81, 58] on span "Filter by product, collection, tag, vendor, product type, variant title, or inv…" at bounding box center [118, 59] width 123 height 4
click at [50, 57] on input "Filter by product, collection, tag, vendor, product type, variant title, or inv…" at bounding box center [50, 57] width 0 height 0
radio input "true"
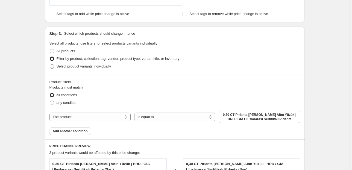
click at [82, 69] on span "Select product variants individually" at bounding box center [84, 66] width 54 height 5
click at [50, 64] on input "Select product variants individually" at bounding box center [50, 64] width 0 height 0
radio input "true"
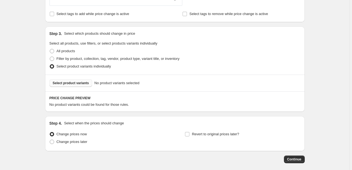
click at [82, 83] on span "Select product variants" at bounding box center [71, 83] width 36 height 4
click at [67, 49] on span "All products" at bounding box center [66, 51] width 19 height 4
click at [50, 49] on input "All products" at bounding box center [50, 49] width 0 height 0
radio input "true"
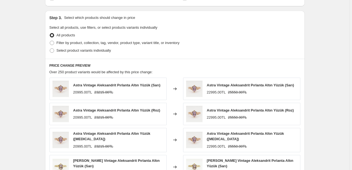
scroll to position [337, 0]
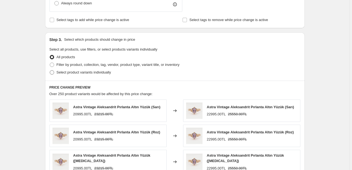
click at [81, 72] on span "Select product variants individually" at bounding box center [84, 72] width 54 height 4
click at [50, 70] on input "Select product variants individually" at bounding box center [50, 70] width 0 height 0
radio input "true"
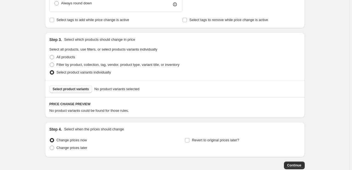
click at [78, 89] on span "Select product variants" at bounding box center [71, 89] width 36 height 4
click at [76, 66] on span "Filter by product, collection, tag, vendor, product type, variant title, or inv…" at bounding box center [118, 65] width 123 height 4
click at [50, 63] on input "Filter by product, collection, tag, vendor, product type, variant title, or inv…" at bounding box center [50, 63] width 0 height 0
radio input "true"
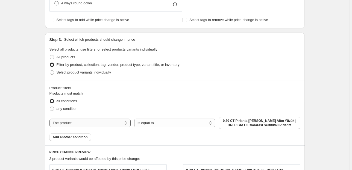
click at [85, 122] on select "The product The product's collection The product's tag The product's vendor The…" at bounding box center [89, 123] width 81 height 9
select select "tag"
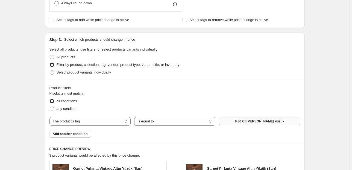
click at [241, 121] on span "0.30 Ct damla garnet yüzük" at bounding box center [259, 121] width 49 height 4
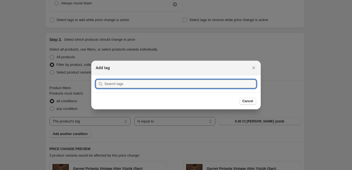
type input "t"
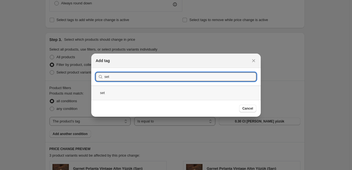
type input "set"
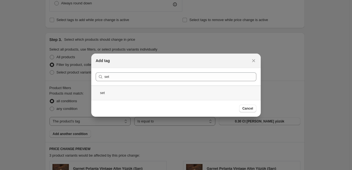
click at [224, 92] on div "set" at bounding box center [175, 92] width 169 height 14
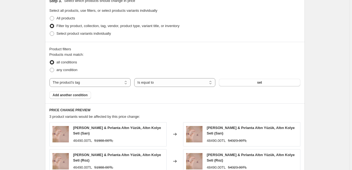
scroll to position [376, 0]
click at [96, 84] on select "The product The product's collection The product's tag The product's vendor The…" at bounding box center [89, 82] width 81 height 9
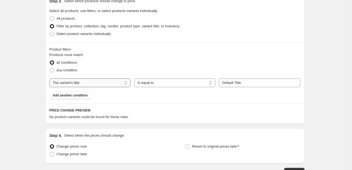
click at [103, 86] on select "The product The product's collection The product's tag The product's vendor The…" at bounding box center [89, 82] width 81 height 9
select select "collection"
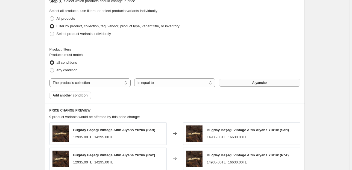
click at [263, 82] on span "Alyanslar" at bounding box center [259, 83] width 15 height 4
click at [69, 96] on span "Add another condition" at bounding box center [70, 95] width 35 height 4
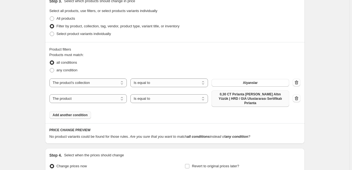
click at [254, 96] on span "0,30 CT Pırlanta Liva Vintage Altın Yüzük | HRD / GIA Uluslararası Sertifikalı …" at bounding box center [250, 98] width 71 height 13
click at [96, 97] on select "The product The product's collection The product's tag The product's vendor The…" at bounding box center [88, 98] width 78 height 9
select select "collection"
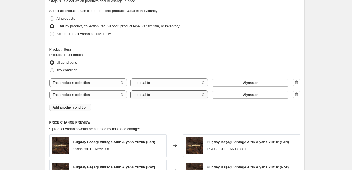
click at [164, 96] on select "Is equal to Is not equal to" at bounding box center [169, 94] width 78 height 9
click at [234, 114] on div "Product filters Products must match: all conditions any condition The product T…" at bounding box center [174, 78] width 259 height 73
click at [258, 95] on button "Alyanslar" at bounding box center [250, 95] width 78 height 8
click at [166, 95] on select "Is equal to Is not equal to" at bounding box center [169, 94] width 78 height 9
click at [226, 106] on div "Products must match: all conditions any condition The product The product's col…" at bounding box center [174, 81] width 251 height 59
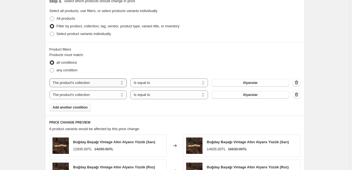
click at [100, 85] on select "The product The product's collection The product's tag The product's vendor The…" at bounding box center [88, 82] width 78 height 9
select select "vendor"
click at [246, 82] on span "Tali Pırlanta" at bounding box center [250, 83] width 18 height 4
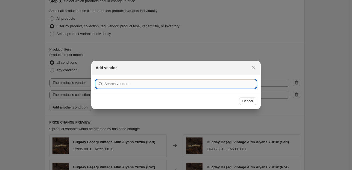
click at [184, 86] on input ":r8l:" at bounding box center [180, 83] width 152 height 9
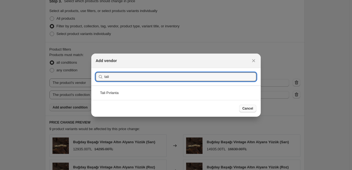
type input "tali"
click at [252, 110] on span "Cancel" at bounding box center [247, 108] width 11 height 4
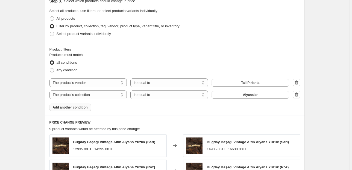
click at [182, 113] on div "Product filters Products must match: all conditions any condition The product T…" at bounding box center [174, 78] width 259 height 73
click at [95, 80] on select "The product The product's collection The product's tag The product's vendor The…" at bounding box center [88, 82] width 78 height 9
select select "product_status"
click at [102, 97] on select "The product The product's collection The product's tag The product's vendor The…" at bounding box center [88, 94] width 78 height 9
click at [50, 90] on select "The product The product's collection The product's tag The product's vendor The…" at bounding box center [88, 94] width 78 height 9
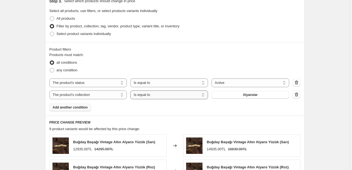
click at [161, 97] on select "Is equal to Is not equal to" at bounding box center [169, 94] width 78 height 9
select select "not_equal"
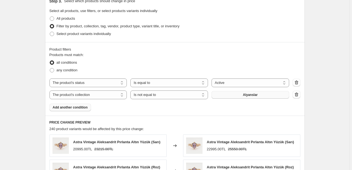
click at [249, 96] on span "Alyanslar" at bounding box center [250, 95] width 15 height 4
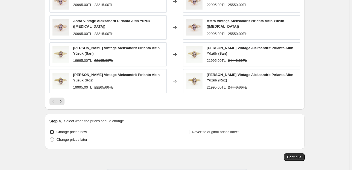
scroll to position [550, 0]
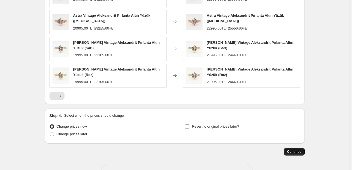
click at [297, 149] on span "Continue" at bounding box center [294, 151] width 14 height 4
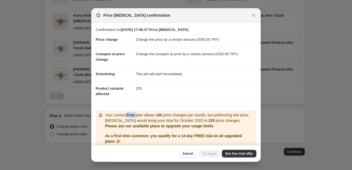
drag, startPoint x: 126, startPoint y: 115, endPoint x: 136, endPoint y: 111, distance: 11.0
click at [136, 111] on div "Your current Free plan allows 100 price changes per month, but performing this …" at bounding box center [176, 135] width 161 height 51
drag, startPoint x: 216, startPoint y: 55, endPoint x: 221, endPoint y: 56, distance: 5.5
click at [222, 56] on dd "Change the compare at price by a certain amount (2335.00 TRY)" at bounding box center [196, 54] width 120 height 14
click at [190, 67] on dd "This job will start immediately." at bounding box center [196, 74] width 120 height 14
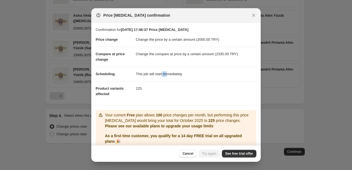
click at [173, 73] on dd "This job will start immediately." at bounding box center [196, 74] width 120 height 14
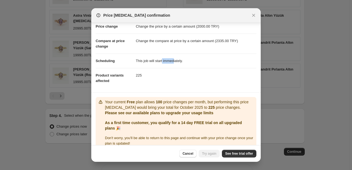
scroll to position [20, 0]
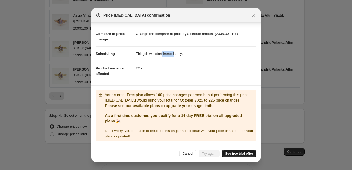
click at [236, 153] on span "See free trial offer" at bounding box center [239, 153] width 28 height 4
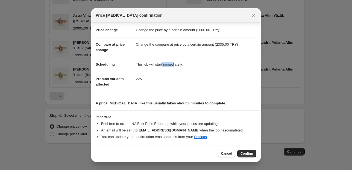
scroll to position [9, 0]
click at [189, 81] on dd "225" at bounding box center [196, 79] width 120 height 14
click at [201, 136] on link "Settings" at bounding box center [200, 137] width 13 height 4
click at [231, 154] on span "Cancel" at bounding box center [226, 153] width 11 height 4
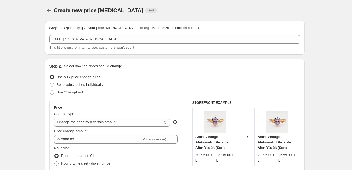
scroll to position [550, 0]
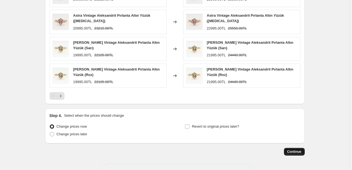
click at [293, 149] on span "Continue" at bounding box center [294, 151] width 14 height 4
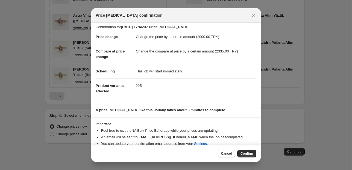
scroll to position [0, 0]
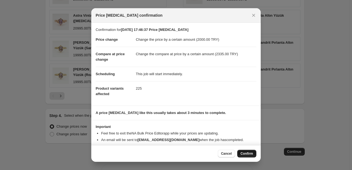
click at [248, 153] on span "Confirm" at bounding box center [246, 153] width 13 height 4
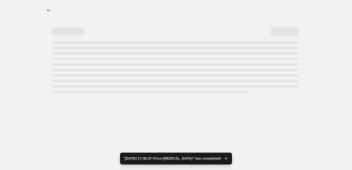
select select "by"
select select "product_status"
select select "collection"
select select "not_equal"
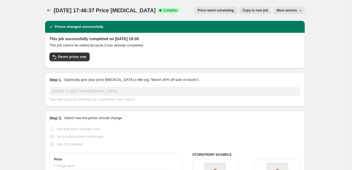
click at [294, 8] on button "More actions" at bounding box center [288, 11] width 31 height 8
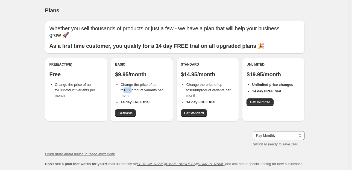
drag, startPoint x: 130, startPoint y: 90, endPoint x: 122, endPoint y: 91, distance: 8.3
click at [122, 91] on span "Change the price of up to 1000 product variants per month" at bounding box center [141, 89] width 42 height 15
click at [133, 86] on span "Change the price of up to 1000 product variants per month" at bounding box center [141, 89] width 42 height 15
click at [128, 113] on span "Get Basic" at bounding box center [125, 113] width 14 height 4
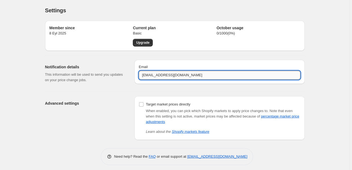
click at [149, 75] on input "[EMAIL_ADDRESS][DOMAIN_NAME]" at bounding box center [219, 75] width 161 height 9
click at [188, 76] on input "[EMAIL_ADDRESS][DOMAIN_NAME]" at bounding box center [219, 75] width 161 height 9
drag, startPoint x: 194, startPoint y: 76, endPoint x: 134, endPoint y: 71, distance: 60.3
click at [134, 71] on div "Notification details This information will be used to send you updates on your …" at bounding box center [173, 71] width 264 height 32
type input "taliogur@gmail.com"
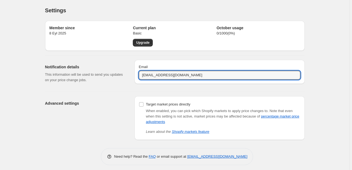
click at [107, 58] on div "Notification details This information will be used to send you updates on your …" at bounding box center [173, 71] width 264 height 32
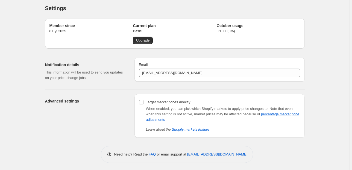
scroll to position [3, 0]
